Goal: Task Accomplishment & Management: Complete application form

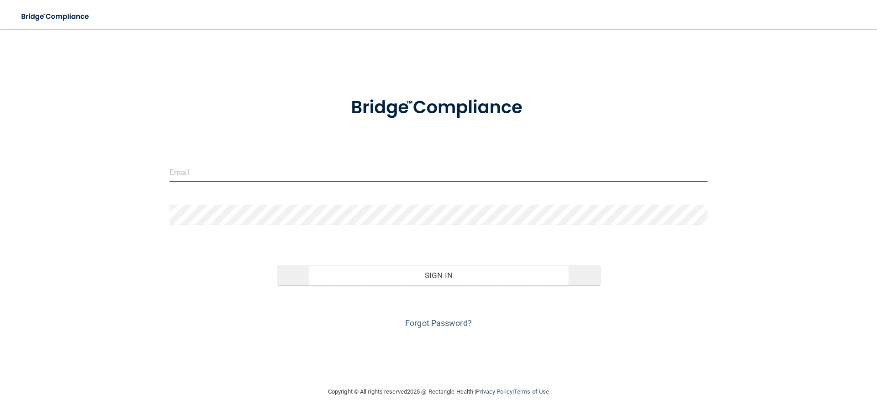
type input "[EMAIL_ADDRESS][DOMAIN_NAME]"
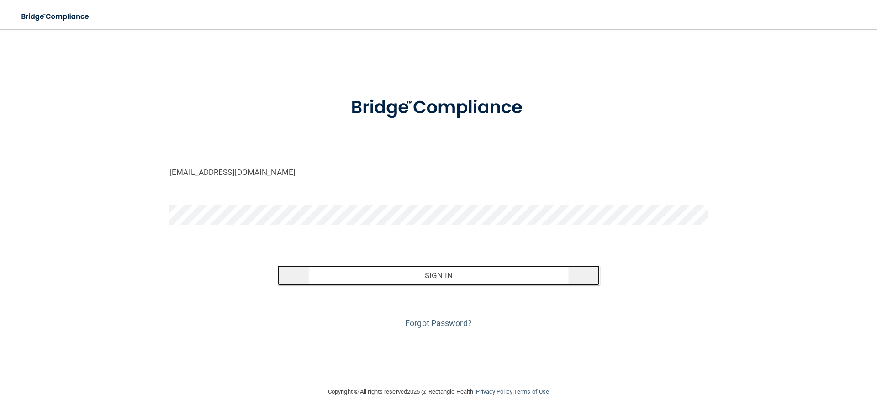
click at [448, 272] on button "Sign In" at bounding box center [438, 275] width 323 height 20
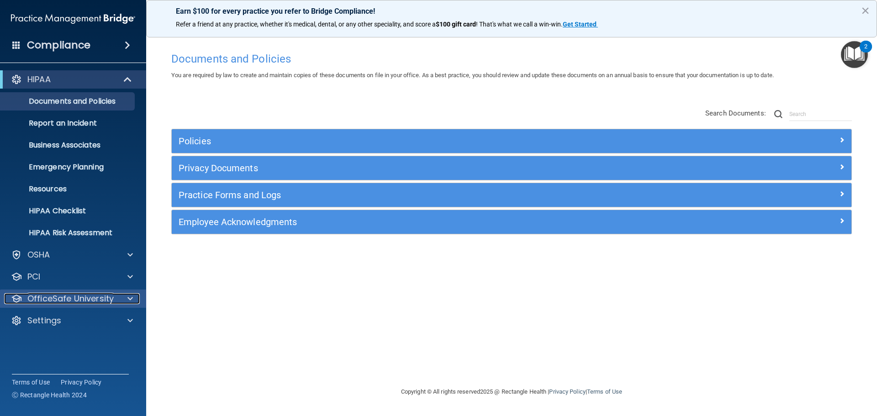
click at [68, 295] on p "OfficeSafe University" at bounding box center [70, 298] width 86 height 11
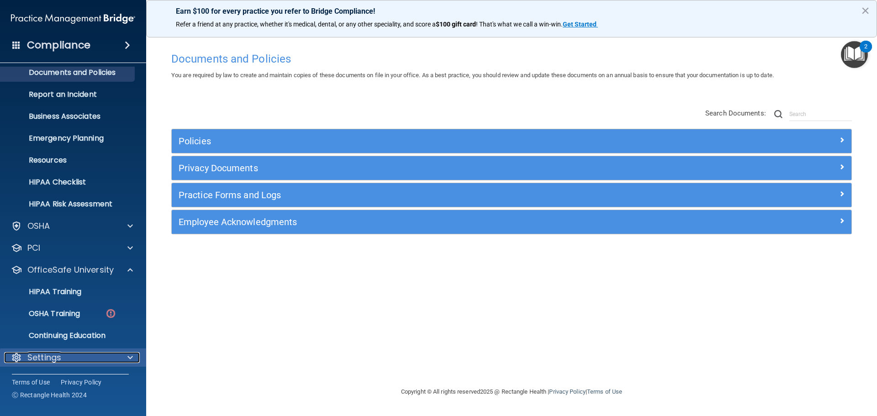
click at [131, 355] on span at bounding box center [129, 357] width 5 height 11
click at [128, 355] on span at bounding box center [129, 357] width 5 height 11
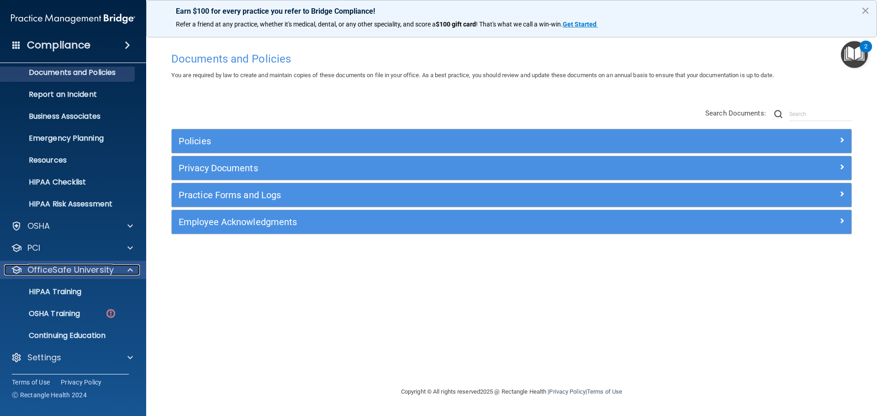
click at [131, 266] on span at bounding box center [129, 269] width 5 height 11
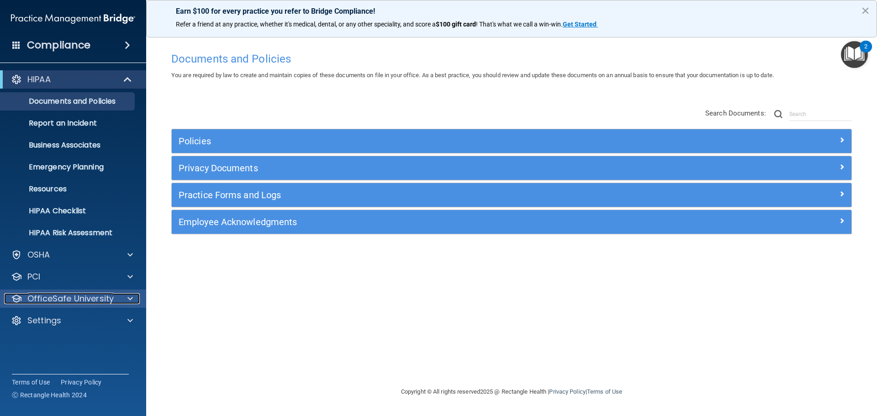
scroll to position [0, 0]
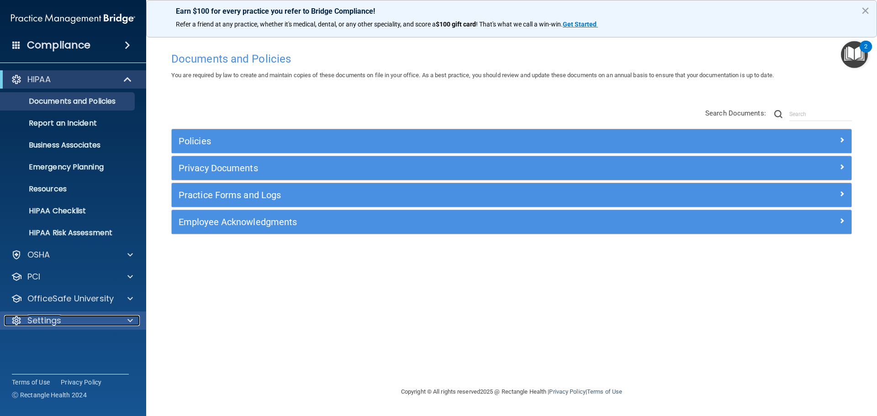
click at [128, 316] on span at bounding box center [129, 320] width 5 height 11
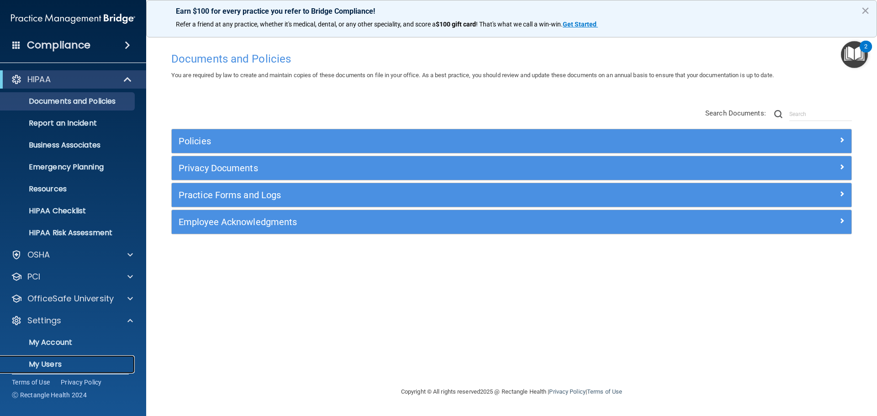
click at [57, 361] on p "My Users" at bounding box center [68, 364] width 125 height 9
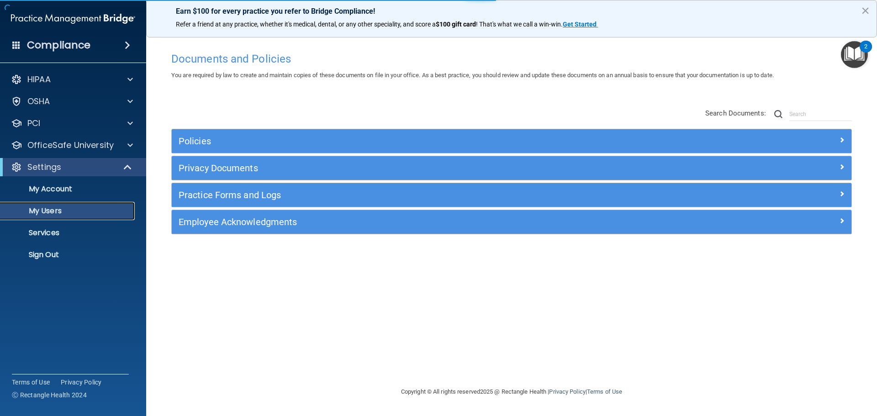
select select "20"
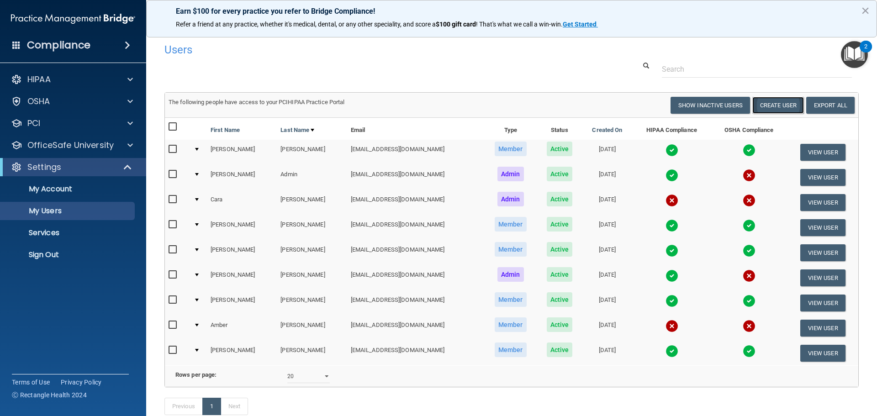
click at [756, 103] on button "Create User" at bounding box center [778, 105] width 52 height 17
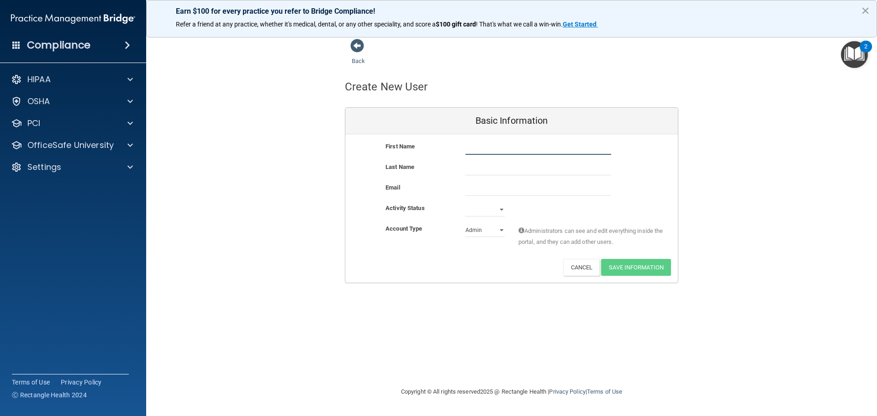
click at [497, 148] on input "text" at bounding box center [538, 148] width 146 height 14
type input "Cara"
click at [494, 169] on input "text" at bounding box center [538, 169] width 146 height 14
type input "[PERSON_NAME]"
click at [487, 189] on input "email" at bounding box center [538, 189] width 146 height 14
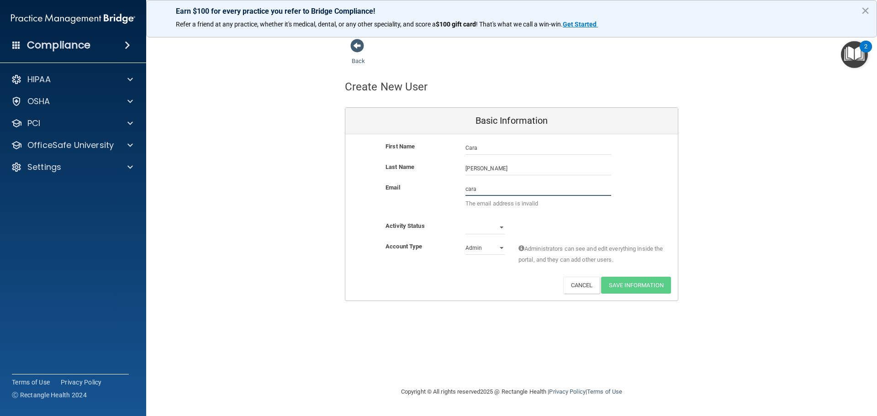
type input "[EMAIL_ADDRESS][DOMAIN_NAME]"
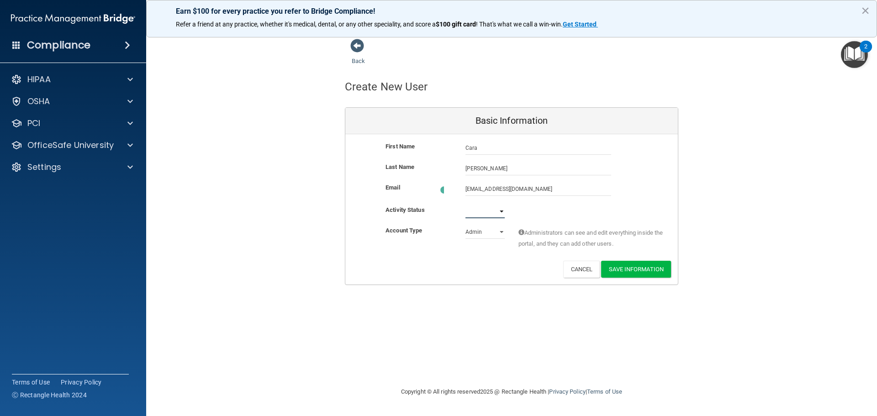
click at [501, 208] on select "Active Inactive" at bounding box center [484, 212] width 39 height 14
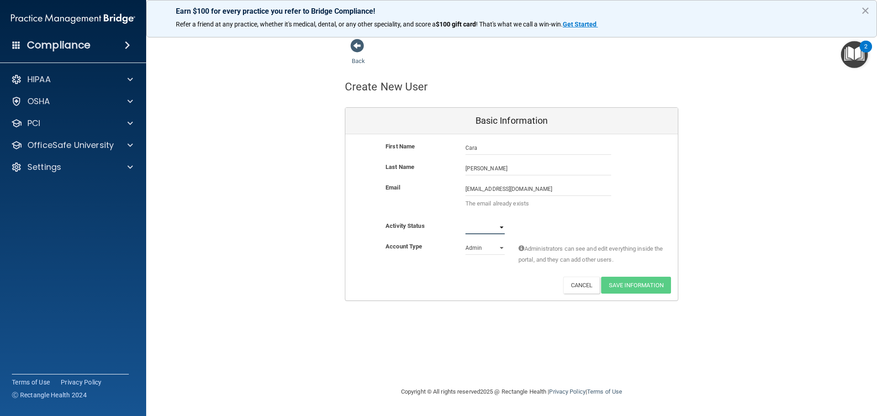
select select "active"
click at [465, 221] on select "Active Inactive" at bounding box center [484, 228] width 39 height 14
click at [500, 245] on select "Admin Member" at bounding box center [484, 248] width 39 height 14
select select "practice_member"
click at [465, 241] on select "Admin Member" at bounding box center [484, 248] width 39 height 14
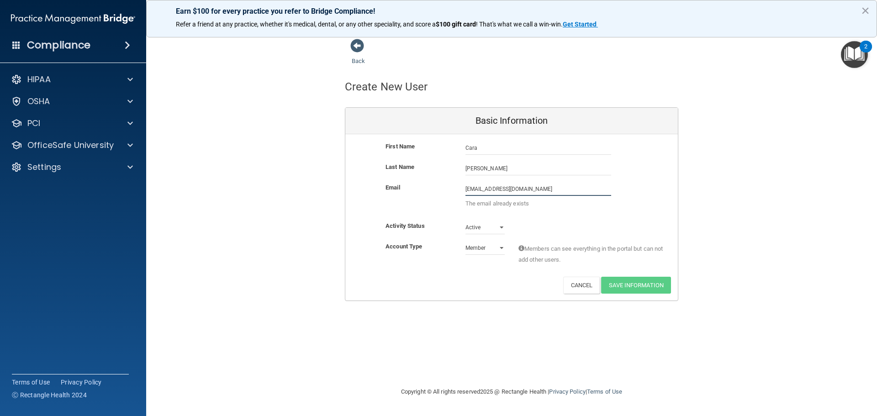
click at [551, 190] on input "[EMAIL_ADDRESS][DOMAIN_NAME]" at bounding box center [538, 189] width 146 height 14
click at [448, 306] on div "Back Create New User Basic Information First Name [PERSON_NAME] [PERSON_NAME] L…" at bounding box center [511, 207] width 694 height 339
click at [578, 285] on button "Cancel" at bounding box center [581, 285] width 37 height 17
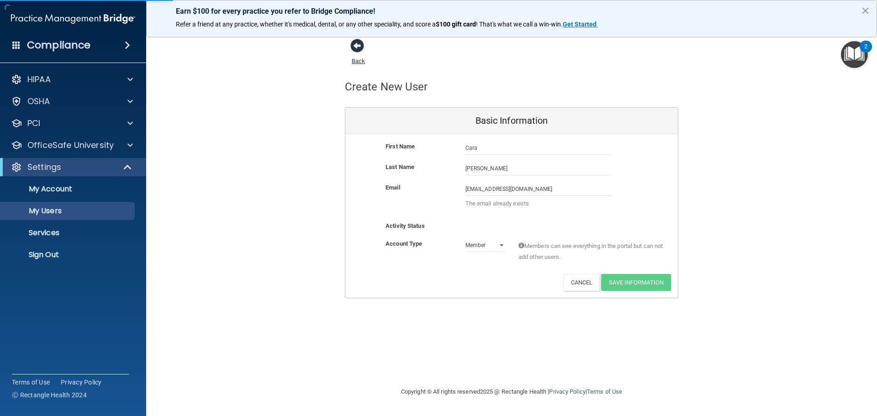
select select "20"
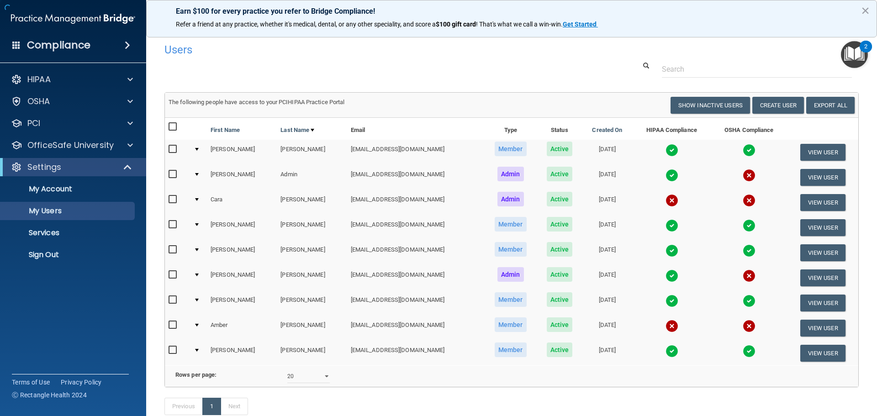
click at [356, 47] on h4 "Users" at bounding box center [363, 50] width 399 height 12
